Goal: Task Accomplishment & Management: Manage account settings

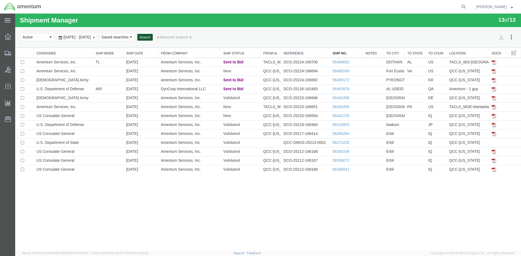
drag, startPoint x: 15, startPoint y: 14, endPoint x: 170, endPoint y: 39, distance: 157.3
click at [153, 39] on button "Search" at bounding box center [144, 37] width 15 height 7
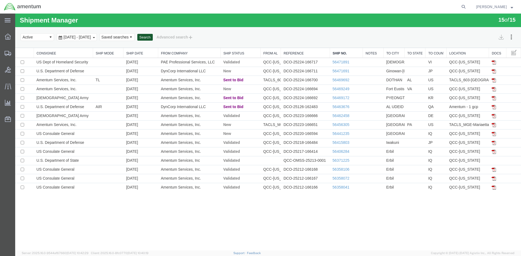
click at [153, 39] on button "Search" at bounding box center [144, 37] width 15 height 7
click at [153, 37] on button "Search" at bounding box center [144, 37] width 15 height 7
drag, startPoint x: 181, startPoint y: 50, endPoint x: 166, endPoint y: 37, distance: 19.8
click at [153, 36] on button "Search" at bounding box center [144, 37] width 15 height 7
click at [153, 37] on button "Search" at bounding box center [144, 37] width 15 height 7
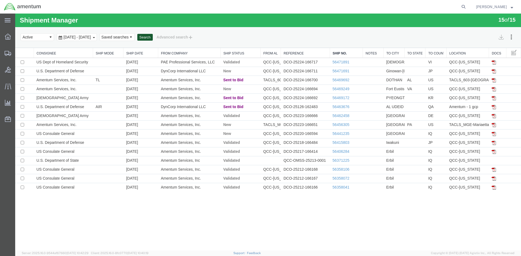
drag, startPoint x: 183, startPoint y: 52, endPoint x: 167, endPoint y: 38, distance: 20.7
click at [153, 38] on button "Search" at bounding box center [144, 37] width 15 height 7
drag, startPoint x: 183, startPoint y: 53, endPoint x: 168, endPoint y: 39, distance: 20.7
click at [153, 39] on button "Search" at bounding box center [144, 37] width 15 height 7
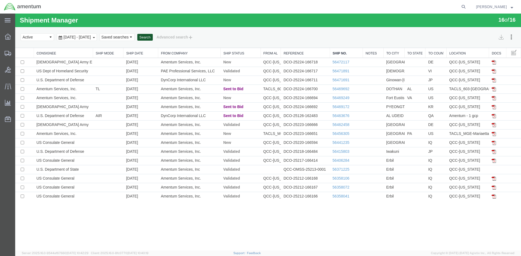
click at [153, 37] on button "Search" at bounding box center [144, 37] width 15 height 7
click at [346, 64] on link "56472117" at bounding box center [340, 62] width 17 height 4
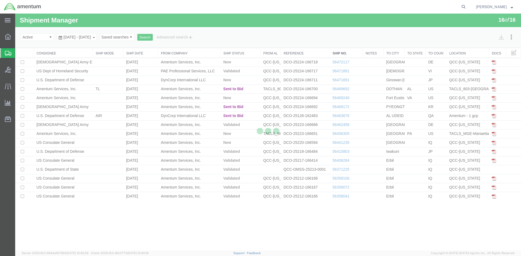
select select "42668"
select select "42677"
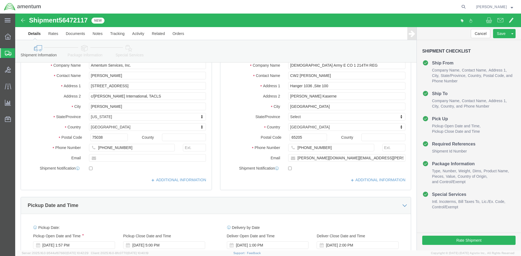
scroll to position [54, 0]
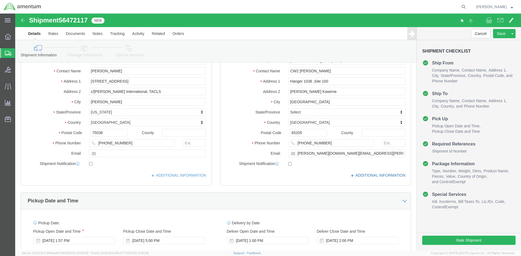
click icon
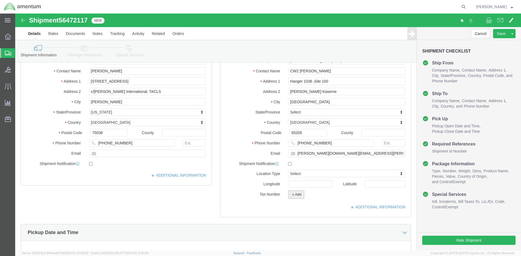
click button "Add"
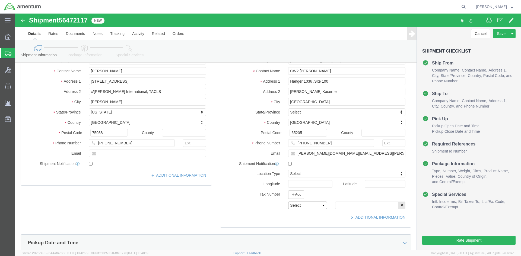
click select "Select EIN EORI TIN VAT Other"
select select "EORI"
click select "Select EIN EORI TIN VAT Other"
click input "text"
type input "[US_VEHICLE_IDENTIFICATION_NUMBER]"
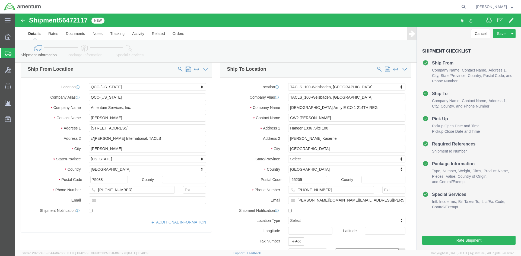
scroll to position [0, 0]
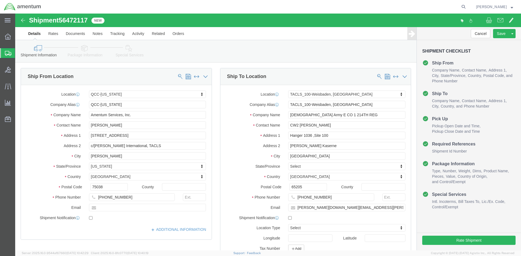
click link "Special Services"
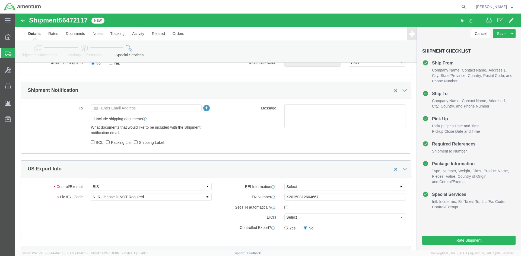
scroll to position [407, 0]
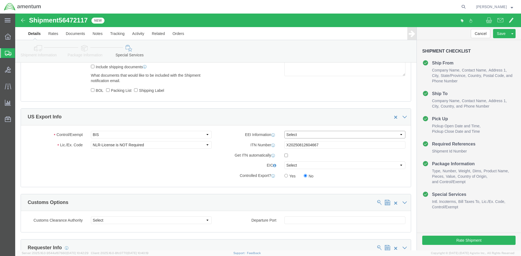
click select "Select AES-Direct EEI Carrier File EEI EEI Exempt"
select select "AESD"
click select "Select AES-Direct EEI Carrier File EEI EEI Exempt"
click button "Rate Shipment"
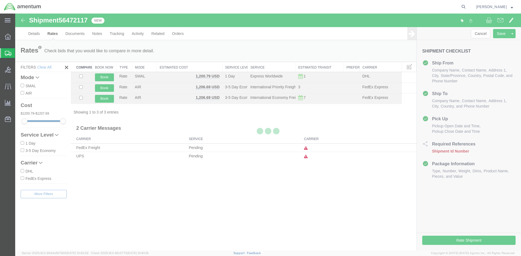
scroll to position [0, 0]
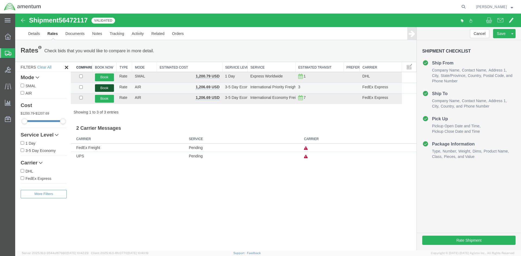
click at [108, 89] on button "Book" at bounding box center [104, 88] width 19 height 8
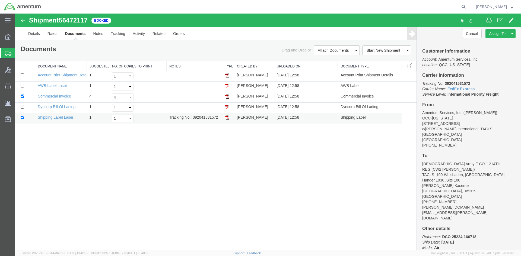
drag, startPoint x: 193, startPoint y: 117, endPoint x: 219, endPoint y: 118, distance: 26.1
click at [219, 118] on td "Tracking No.: 392041531572" at bounding box center [195, 118] width 56 height 11
drag, startPoint x: 212, startPoint y: 117, endPoint x: 189, endPoint y: 132, distance: 27.4
click at [188, 138] on div "Shipment 56472117 5 of 5 Booked Details Rates Documents Notes Tracking Activity…" at bounding box center [268, 132] width 506 height 237
drag, startPoint x: 19, startPoint y: 111, endPoint x: 226, endPoint y: 118, distance: 207.7
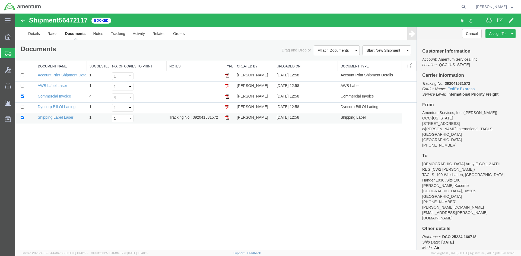
click at [226, 118] on img at bounding box center [227, 118] width 4 height 4
click at [227, 85] on img at bounding box center [227, 86] width 4 height 4
drag, startPoint x: 33, startPoint y: 36, endPoint x: 15, endPoint y: 55, distance: 26.1
click at [33, 36] on link "Details" at bounding box center [33, 33] width 19 height 13
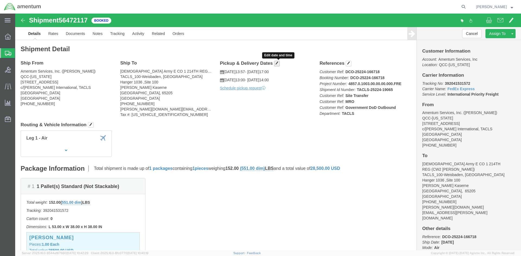
click span "button"
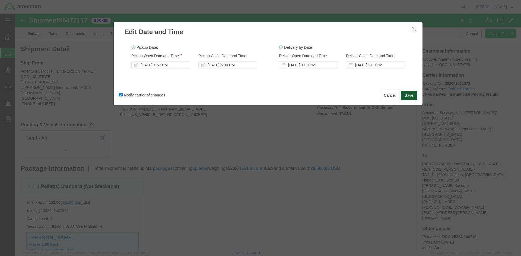
click button "Save"
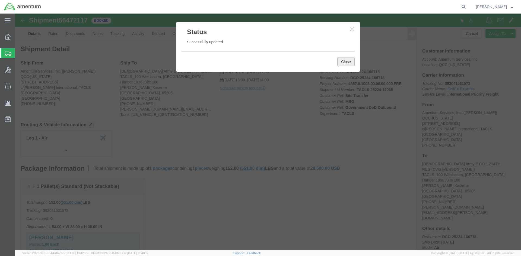
click button "Close"
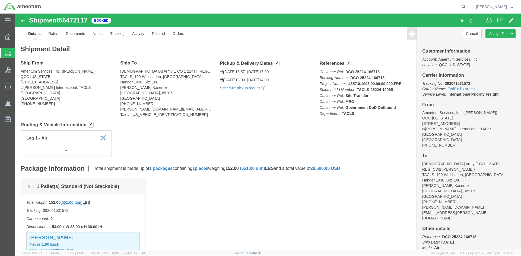
click link "Schedule pickup request"
click at [19, 34] on span "Overview" at bounding box center [17, 36] width 4 height 11
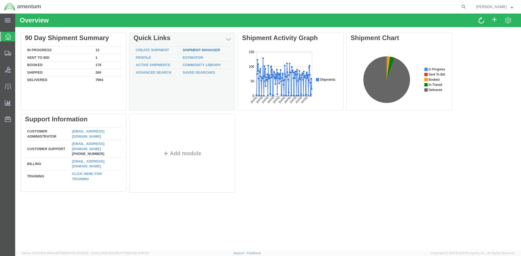
drag, startPoint x: 189, startPoint y: 49, endPoint x: 170, endPoint y: 17, distance: 37.5
click at [189, 49] on link "Shipment Manager" at bounding box center [201, 50] width 37 height 4
